Goal: Find specific page/section

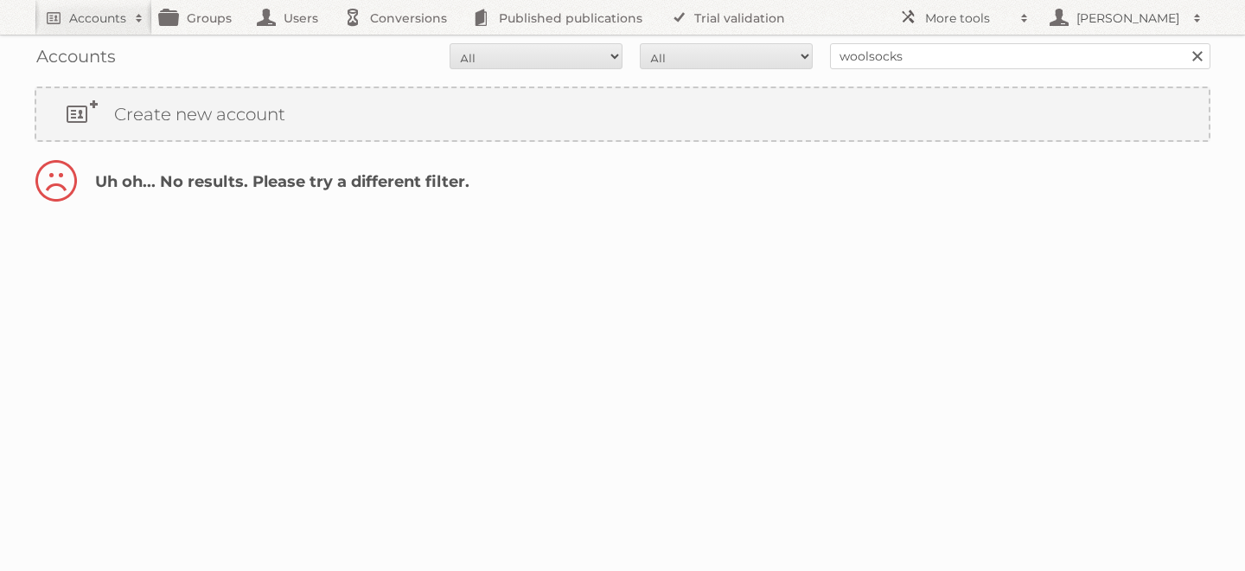
click at [894, 62] on input "woolsocks" at bounding box center [1020, 56] width 380 height 26
type input "blokker"
click at [1184, 43] on input "Search" at bounding box center [1197, 56] width 26 height 26
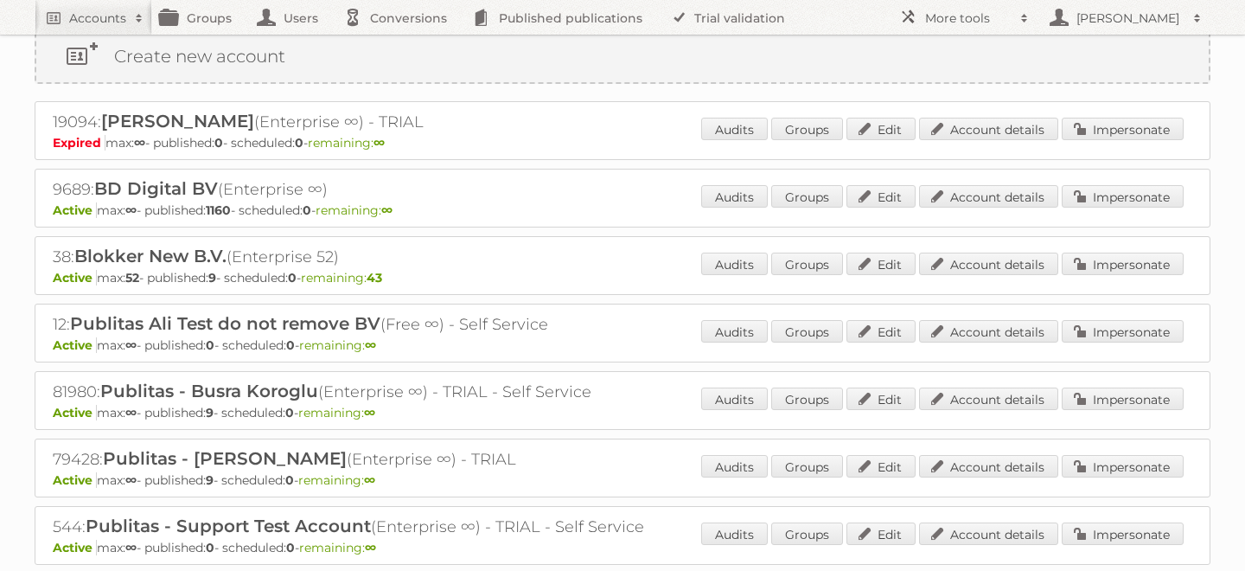
scroll to position [98, 0]
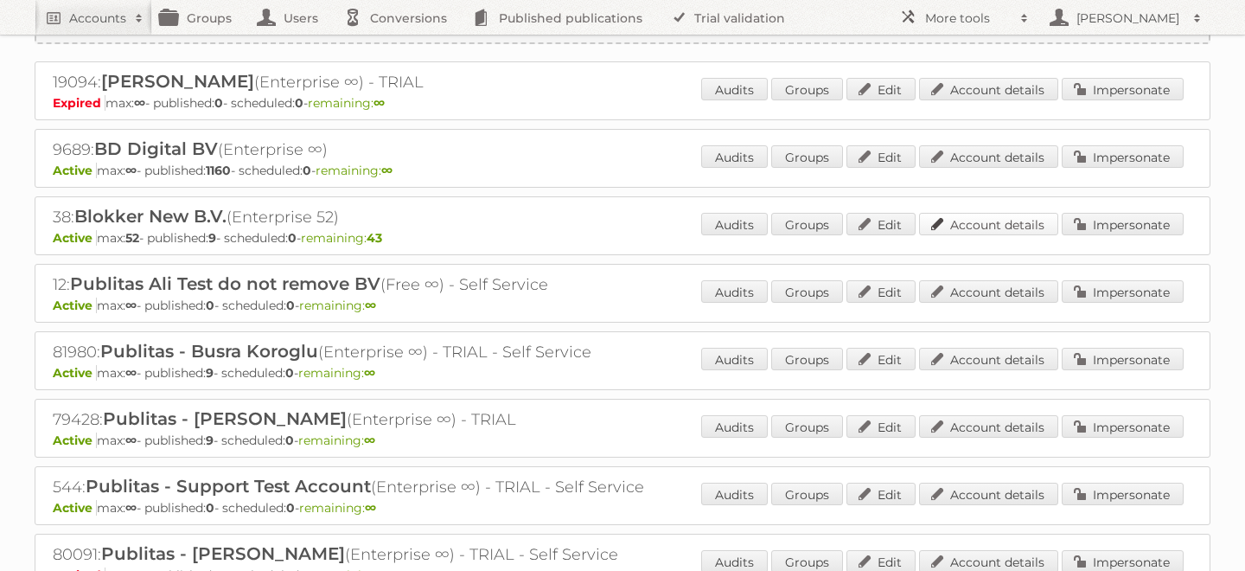
click at [996, 222] on link "Account details" at bounding box center [988, 224] width 139 height 22
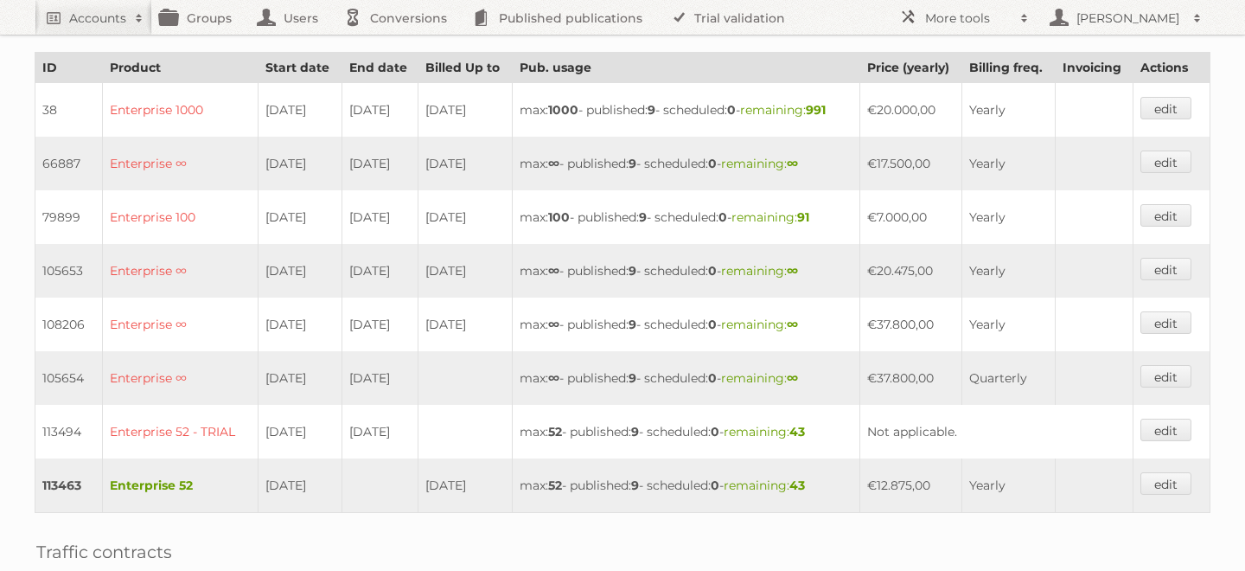
scroll to position [517, 0]
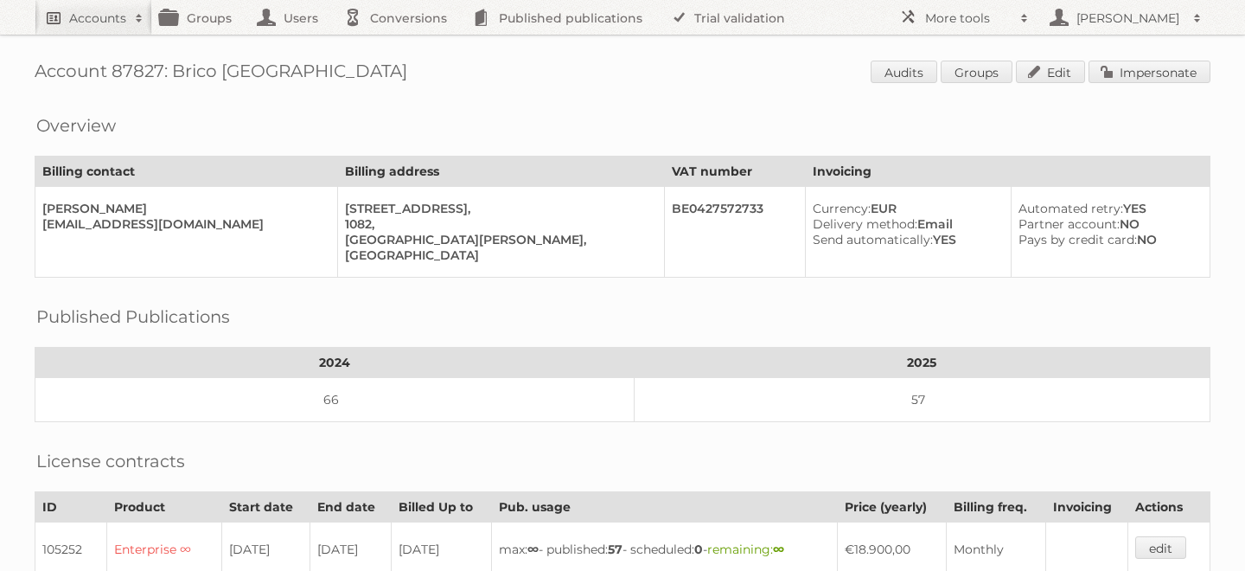
click at [93, 10] on h2 "Accounts" at bounding box center [97, 18] width 57 height 17
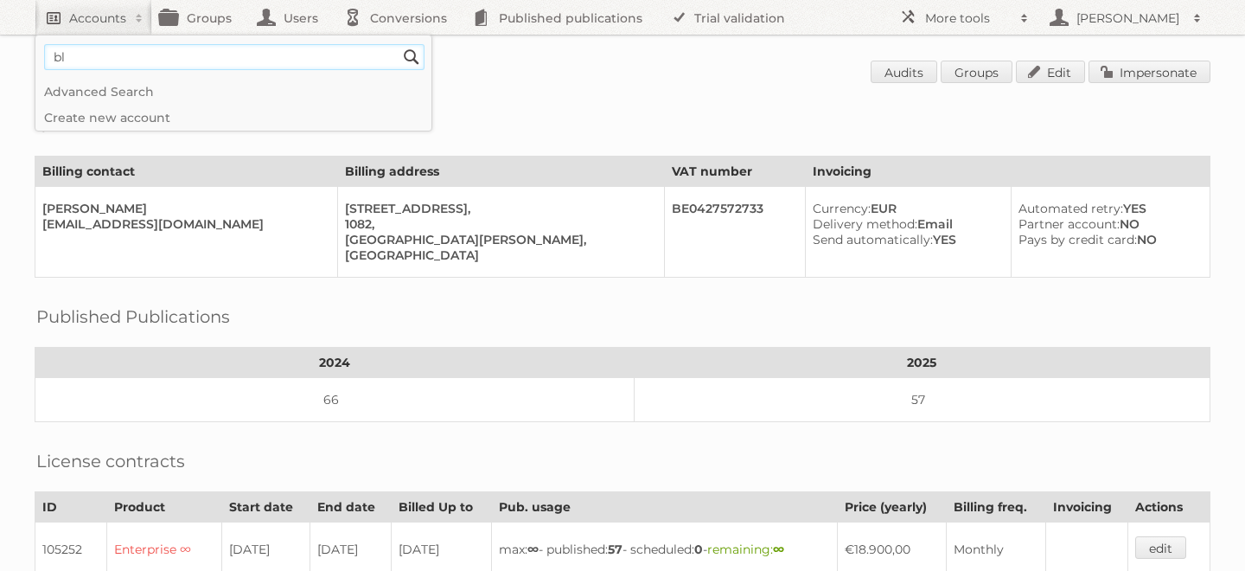
type input"] "bl"
